Goal: Task Accomplishment & Management: Use online tool/utility

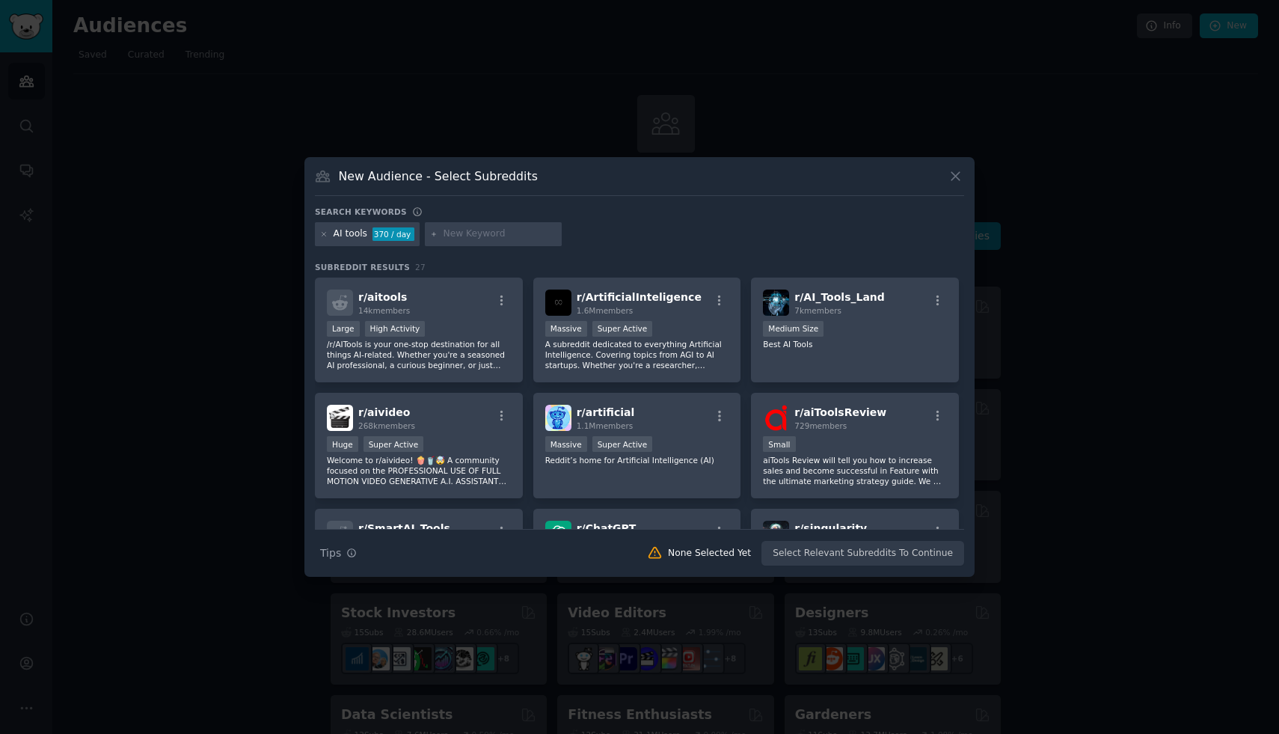
click at [950, 183] on icon at bounding box center [955, 176] width 16 height 16
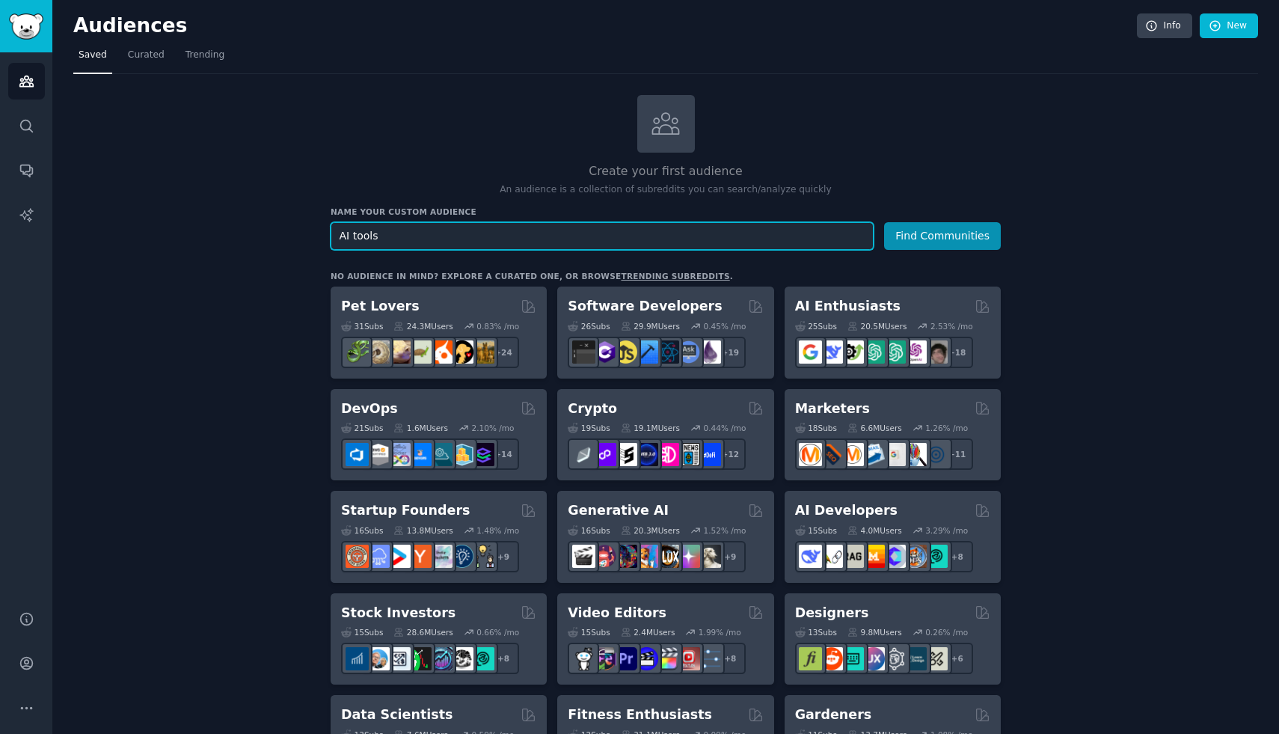
click at [434, 243] on input "AI tools" at bounding box center [601, 236] width 543 height 28
type input "A"
type input "real estate"
click at [884, 222] on button "Find Communities" at bounding box center [942, 236] width 117 height 28
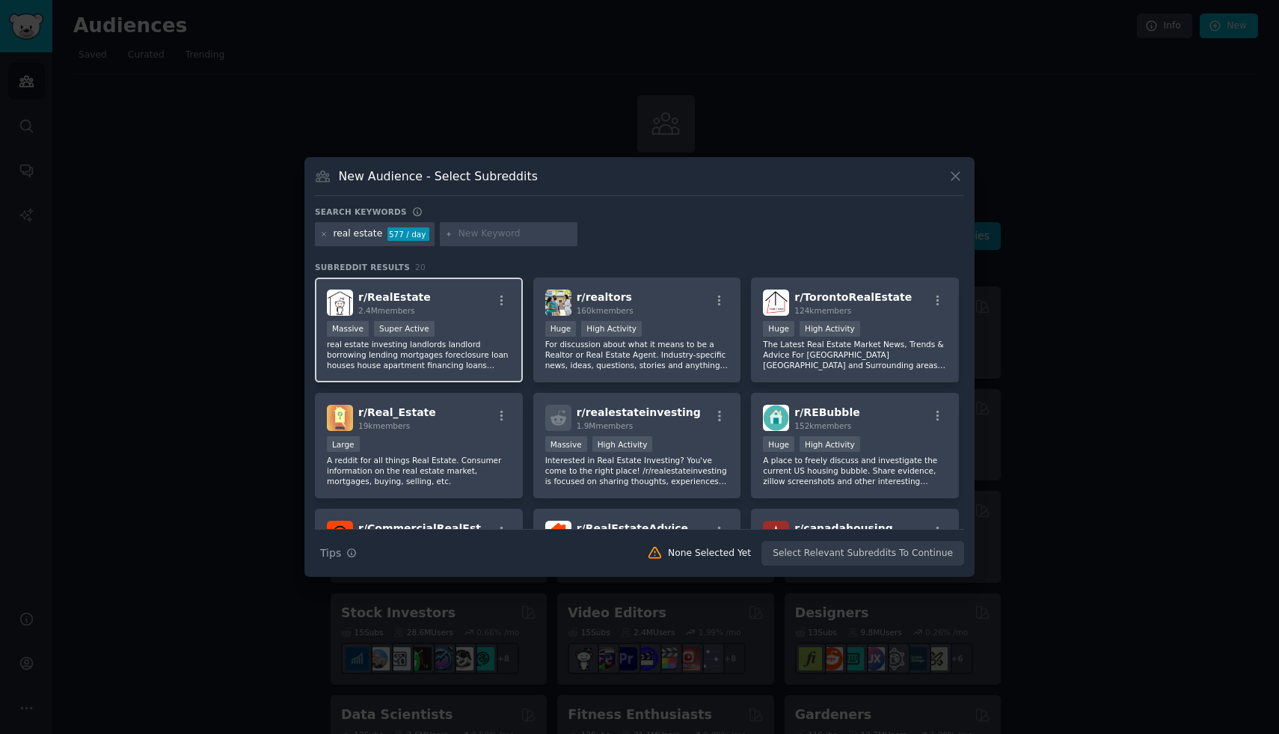
click at [495, 316] on div "r/ RealEstate 2.4M members 1,000,000+ members Massive Super Active real estate …" at bounding box center [419, 329] width 208 height 105
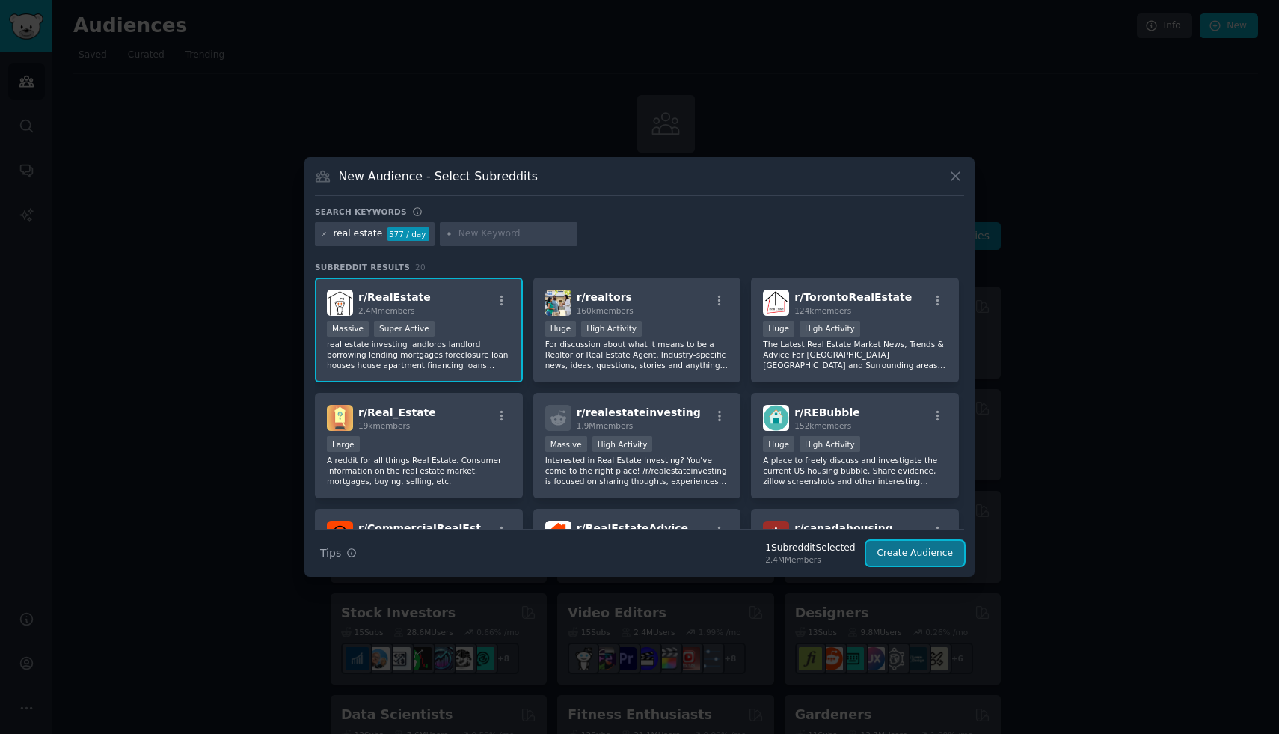
click at [919, 552] on button "Create Audience" at bounding box center [915, 553] width 99 height 25
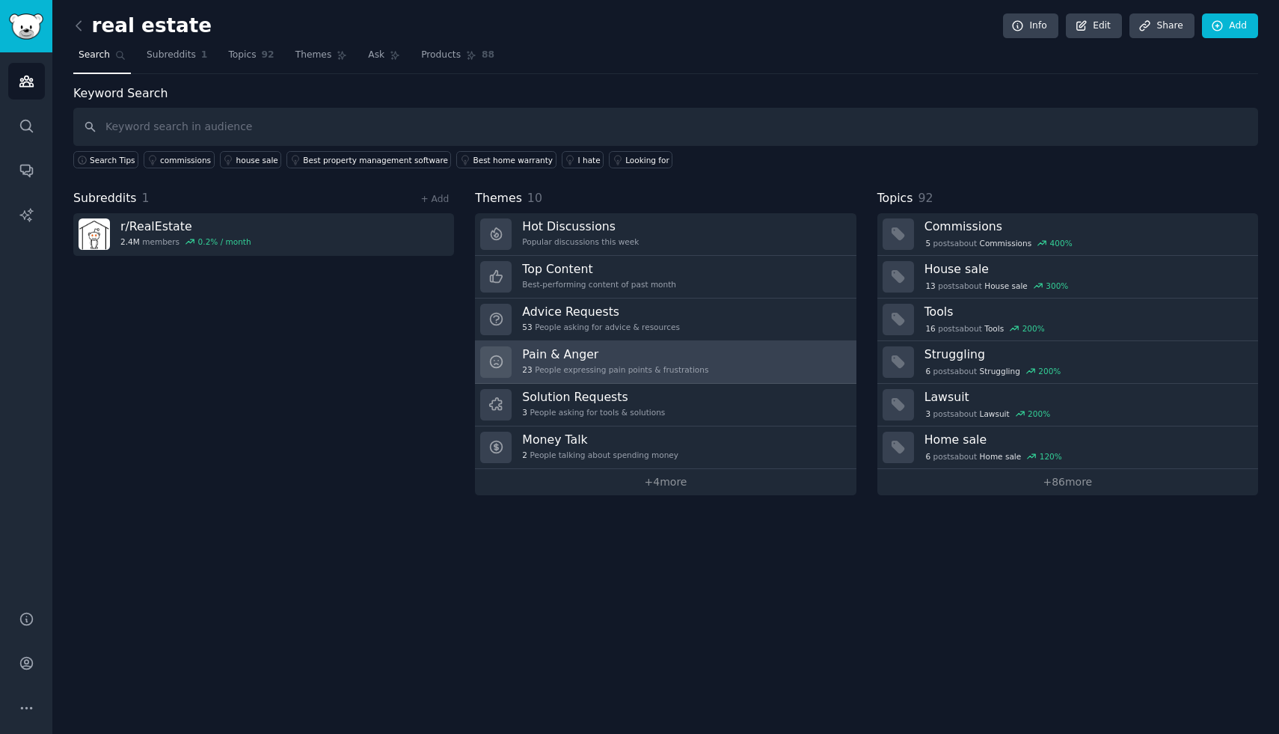
click at [580, 351] on h3 "Pain & Anger" at bounding box center [615, 354] width 186 height 16
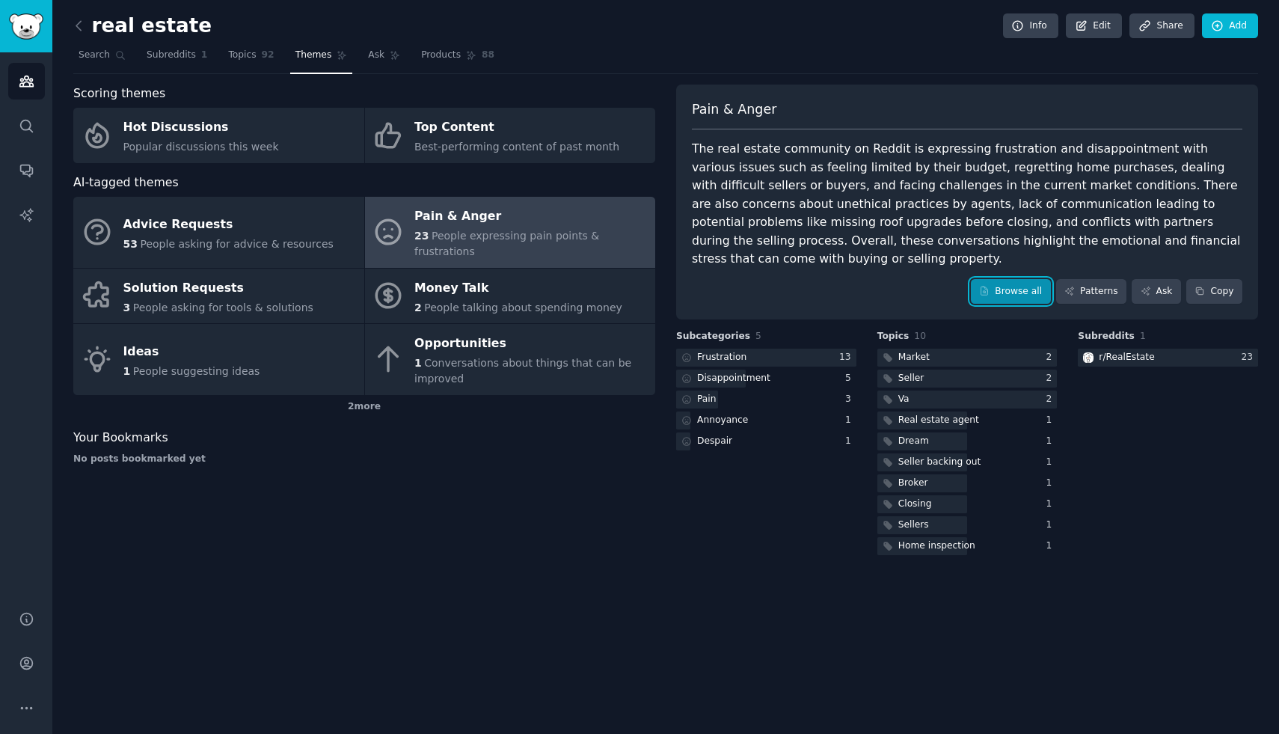
click at [1030, 292] on link "Browse all" at bounding box center [1011, 291] width 80 height 25
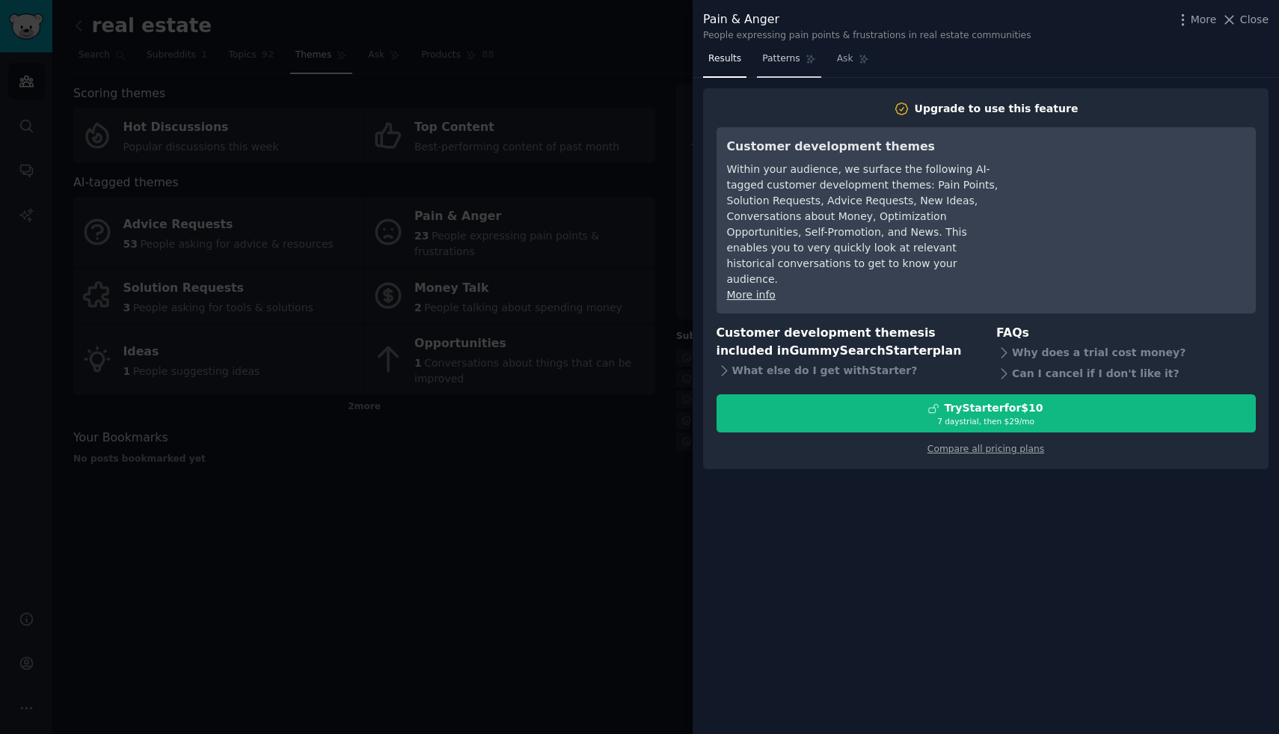
click at [784, 72] on link "Patterns" at bounding box center [789, 62] width 64 height 31
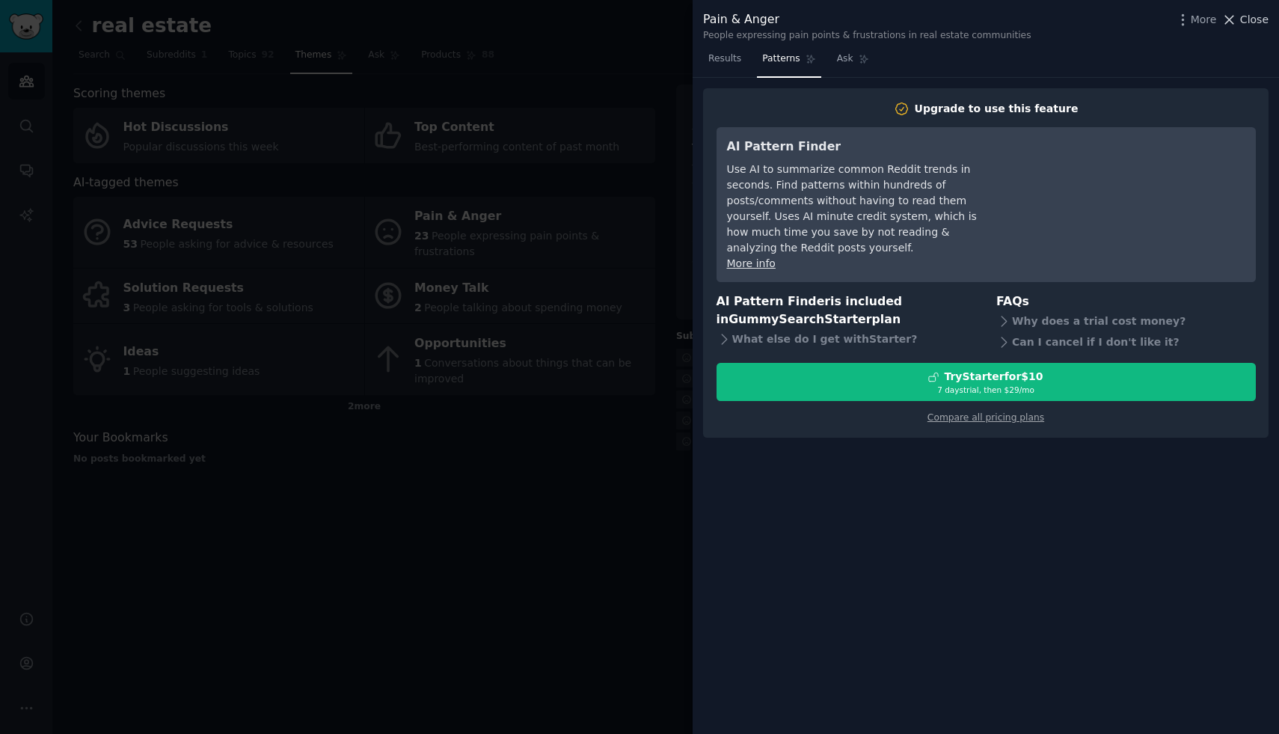
click at [1252, 23] on span "Close" at bounding box center [1254, 20] width 28 height 16
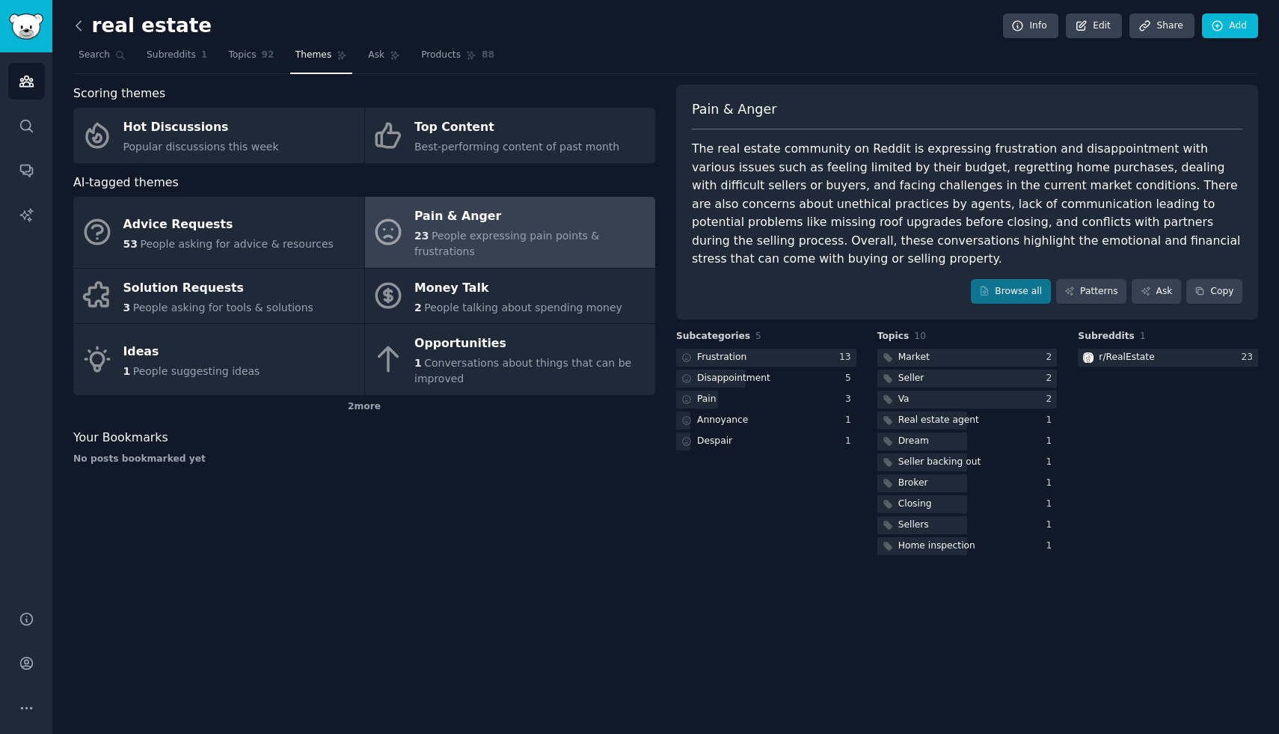
click at [77, 28] on icon at bounding box center [79, 26] width 16 height 16
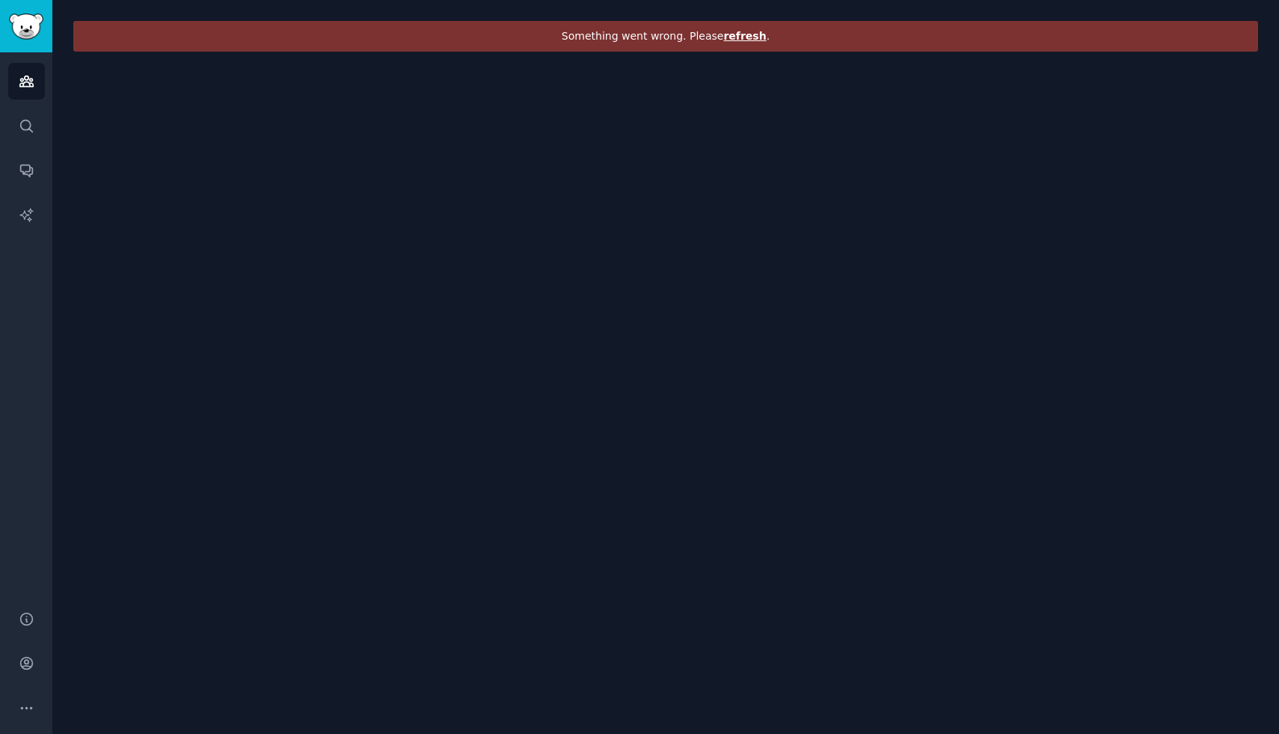
click at [729, 36] on span "refresh" at bounding box center [744, 36] width 43 height 12
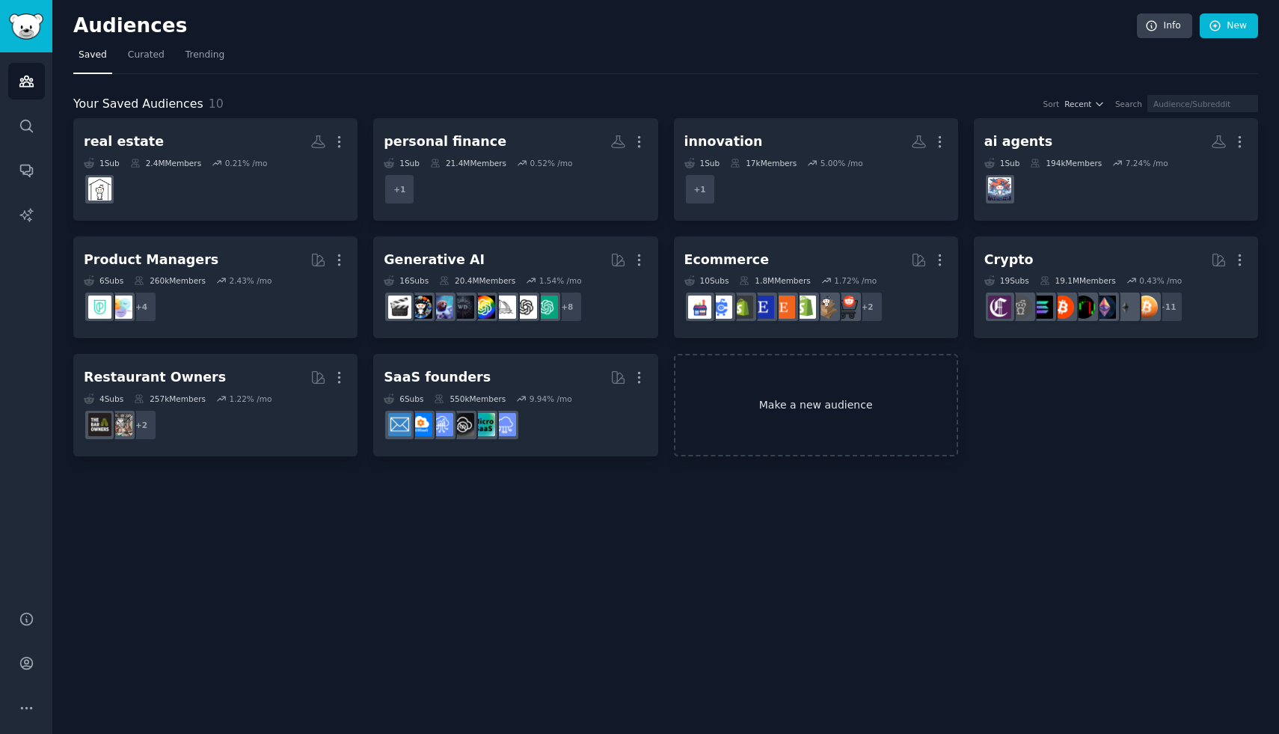
click at [782, 421] on link "Make a new audience" at bounding box center [816, 405] width 284 height 102
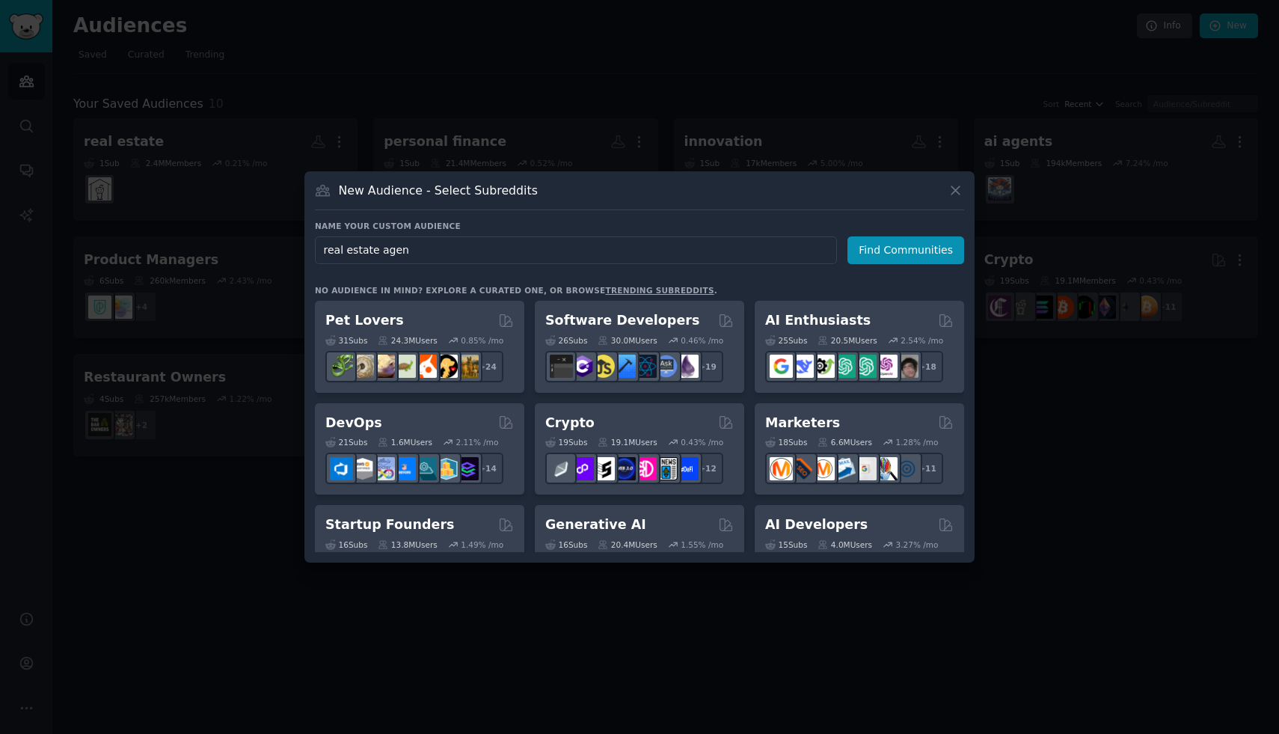
type input "real estate agent"
click button "Find Communities" at bounding box center [905, 250] width 117 height 28
